Goal: Find specific page/section: Find specific page/section

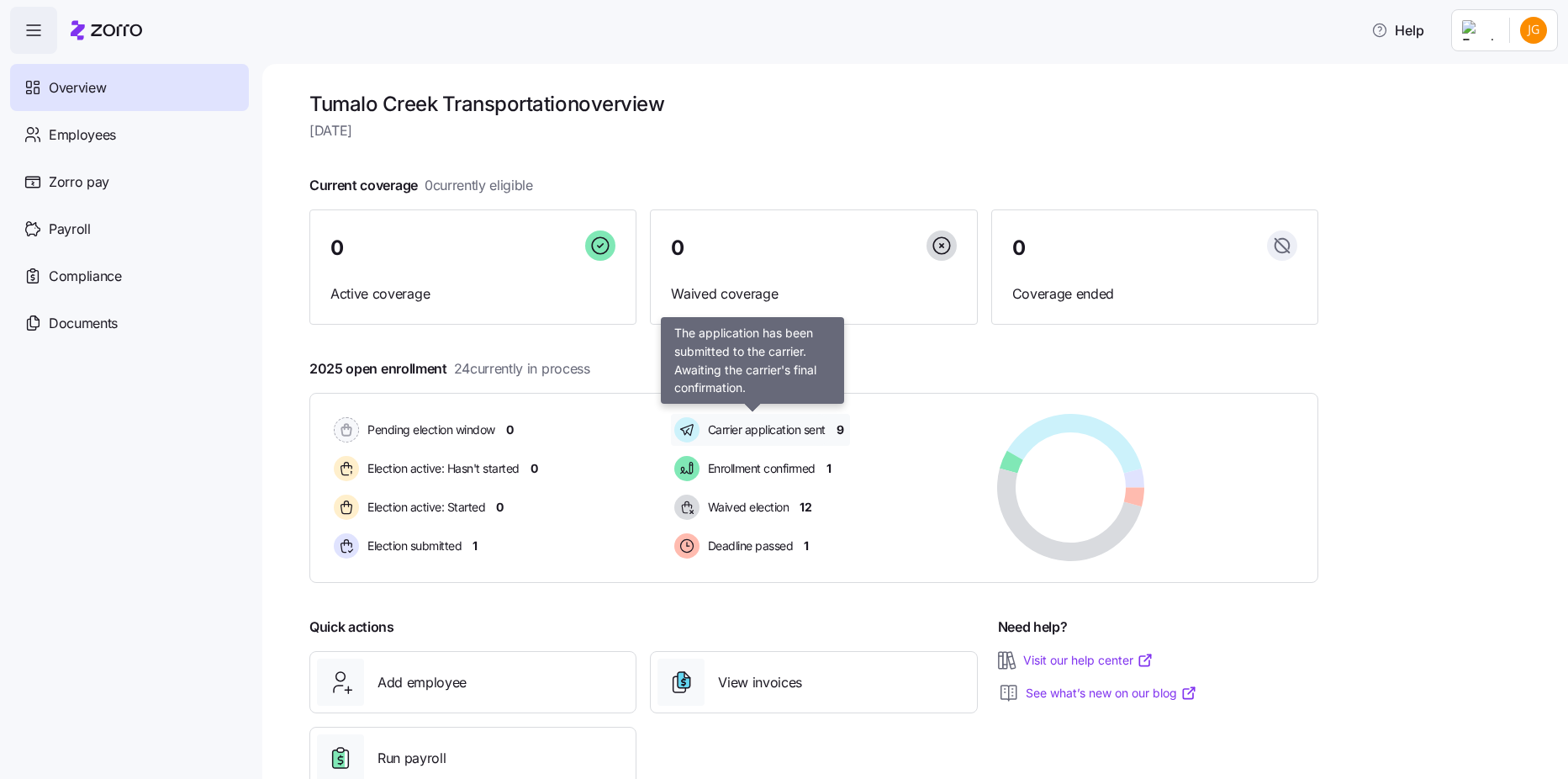
click at [760, 442] on div "Carrier application sent" at bounding box center [751, 429] width 162 height 32
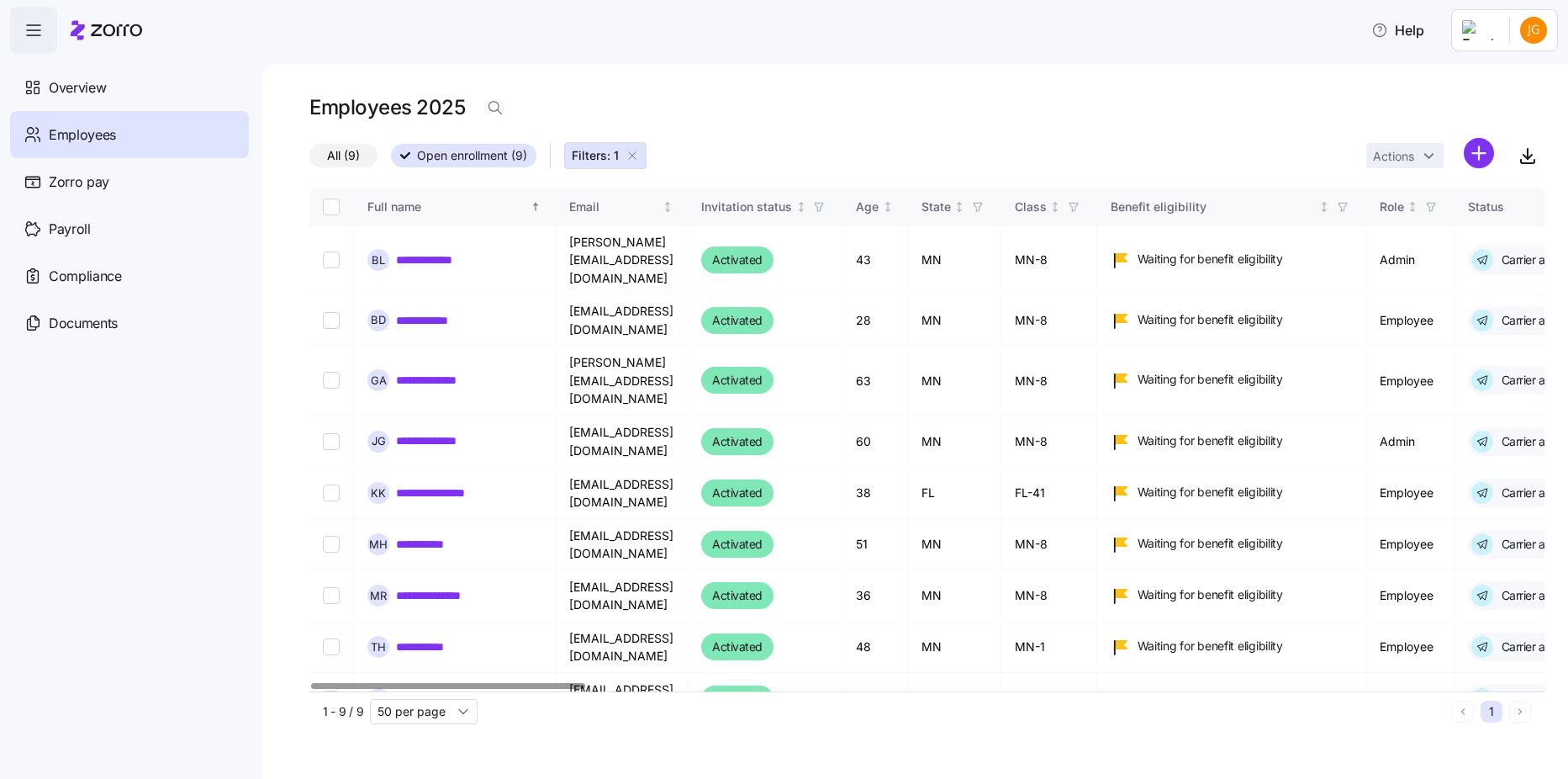
scroll to position [0, 4168]
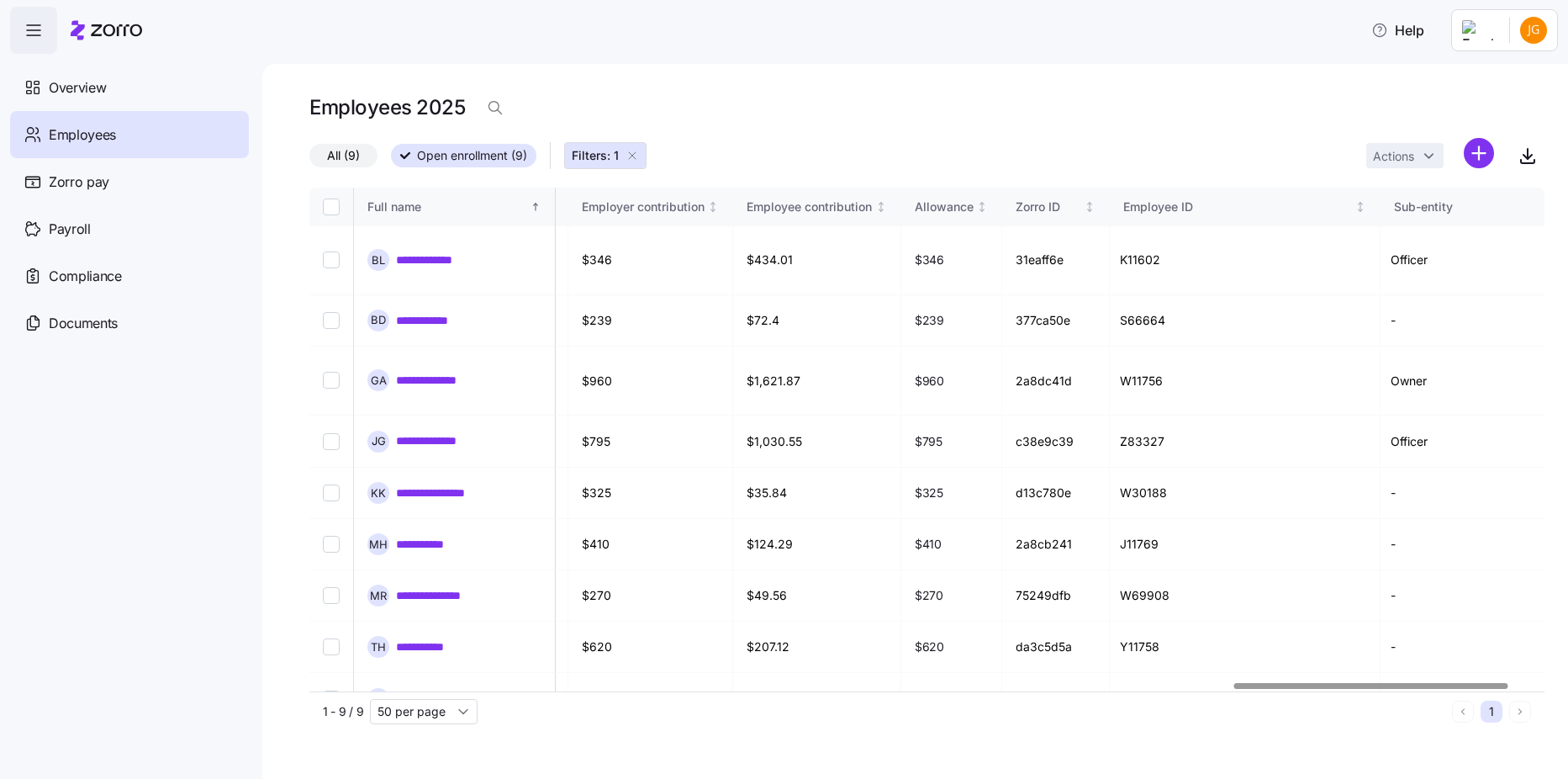
click at [1371, 688] on div at bounding box center [927, 686] width 1235 height 10
